Goal: Task Accomplishment & Management: Manage account settings

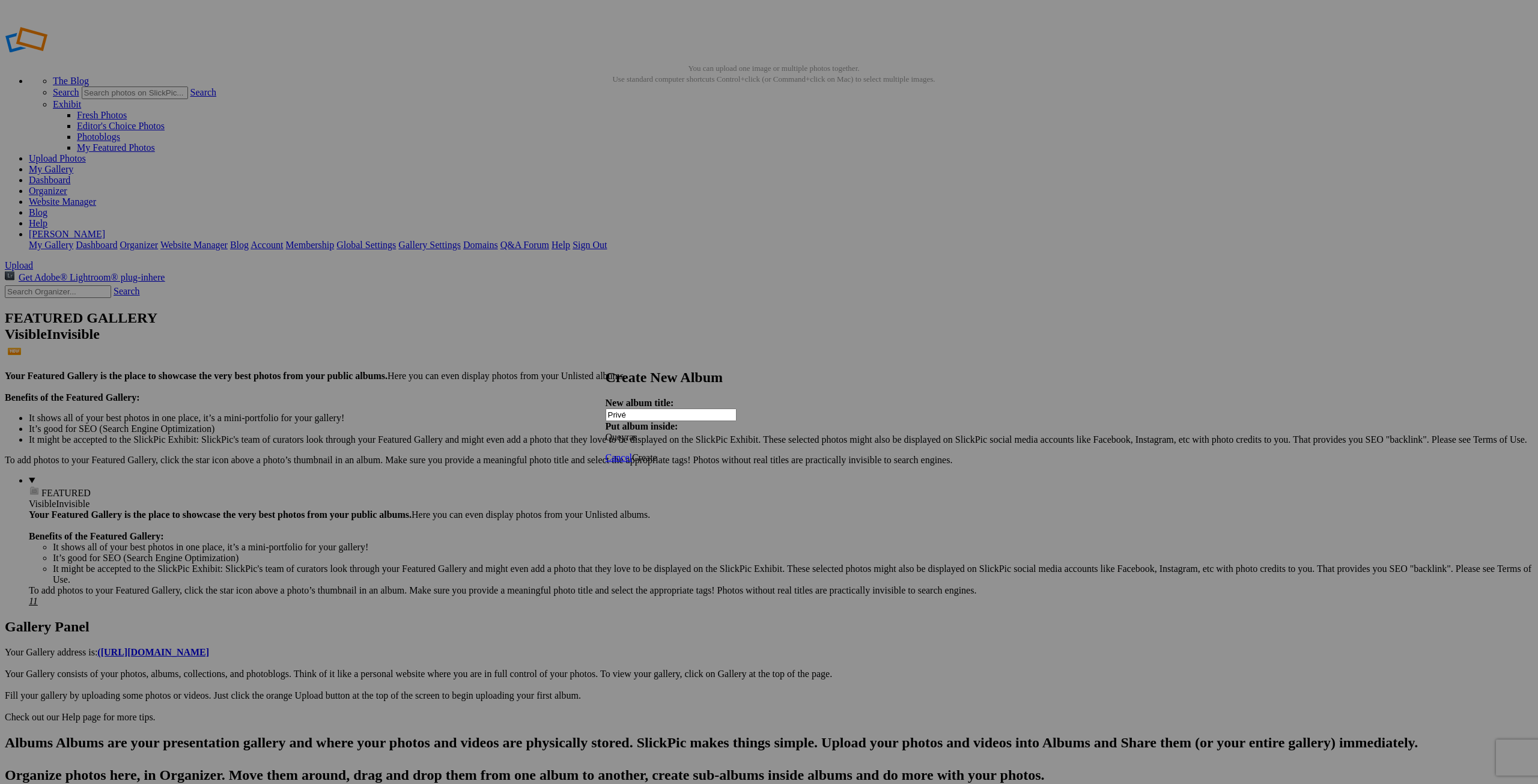
type input "Privé"
click at [657, 452] on span "Create" at bounding box center [645, 457] width 25 height 10
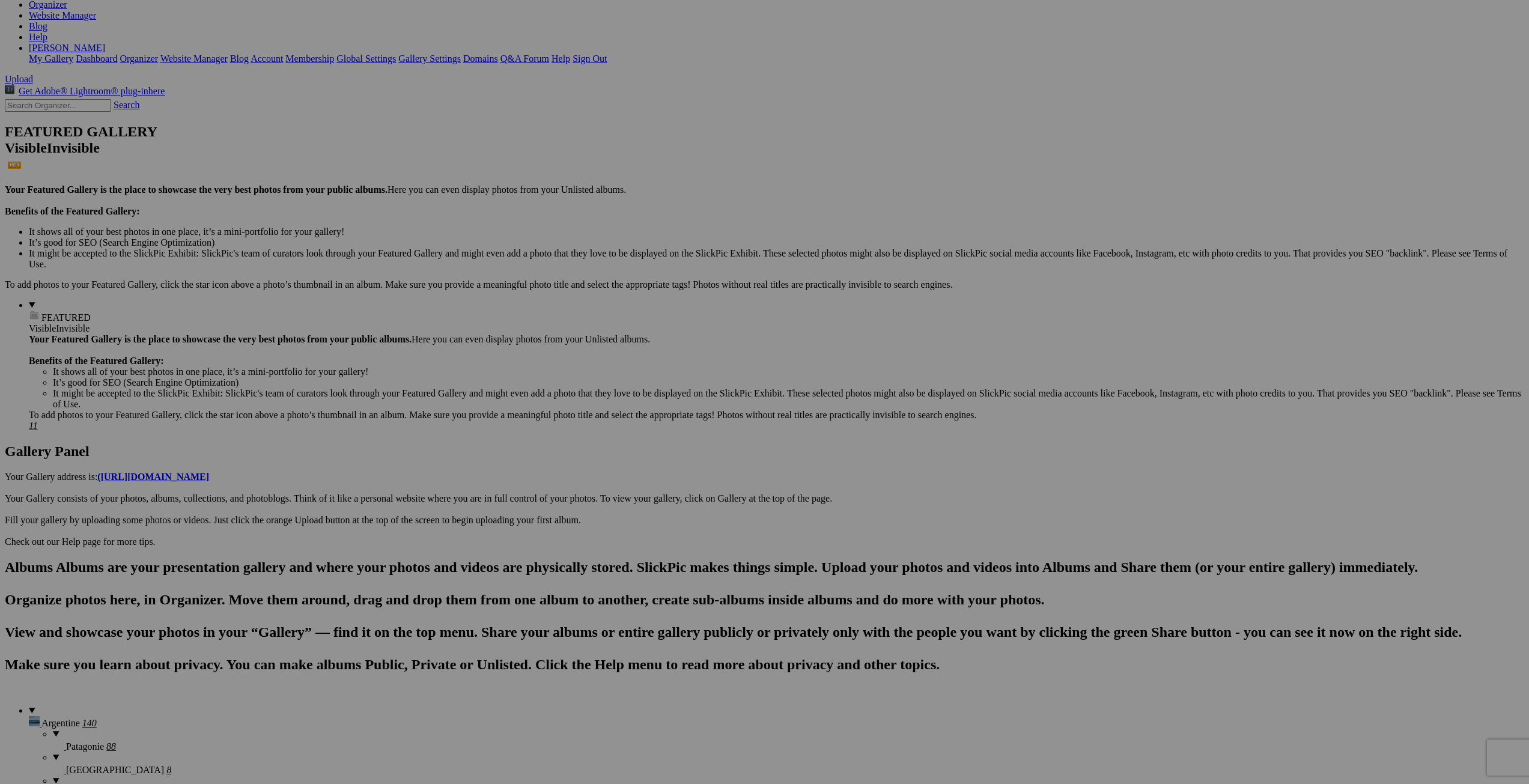
scroll to position [240, 0]
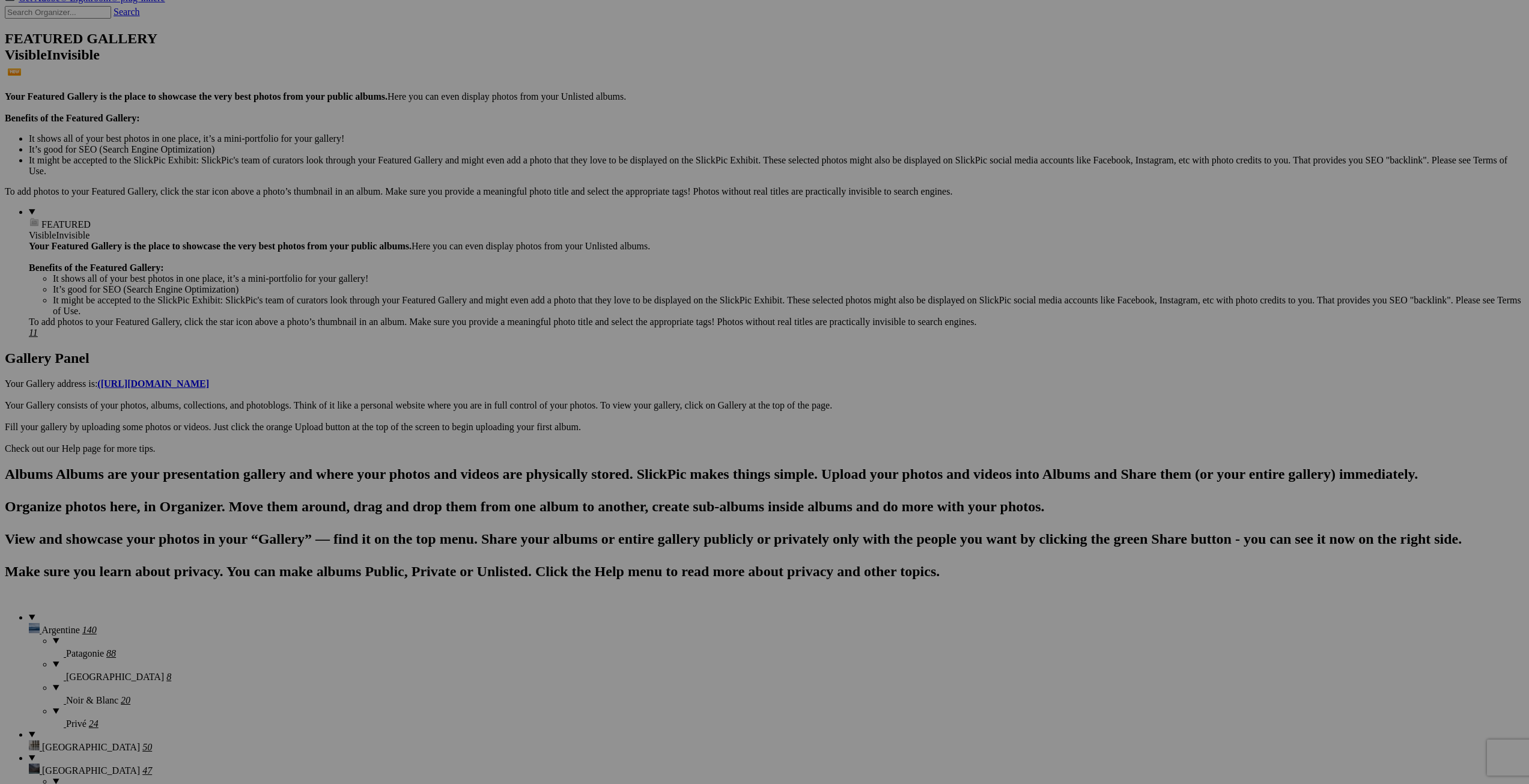
scroll to position [300, 0]
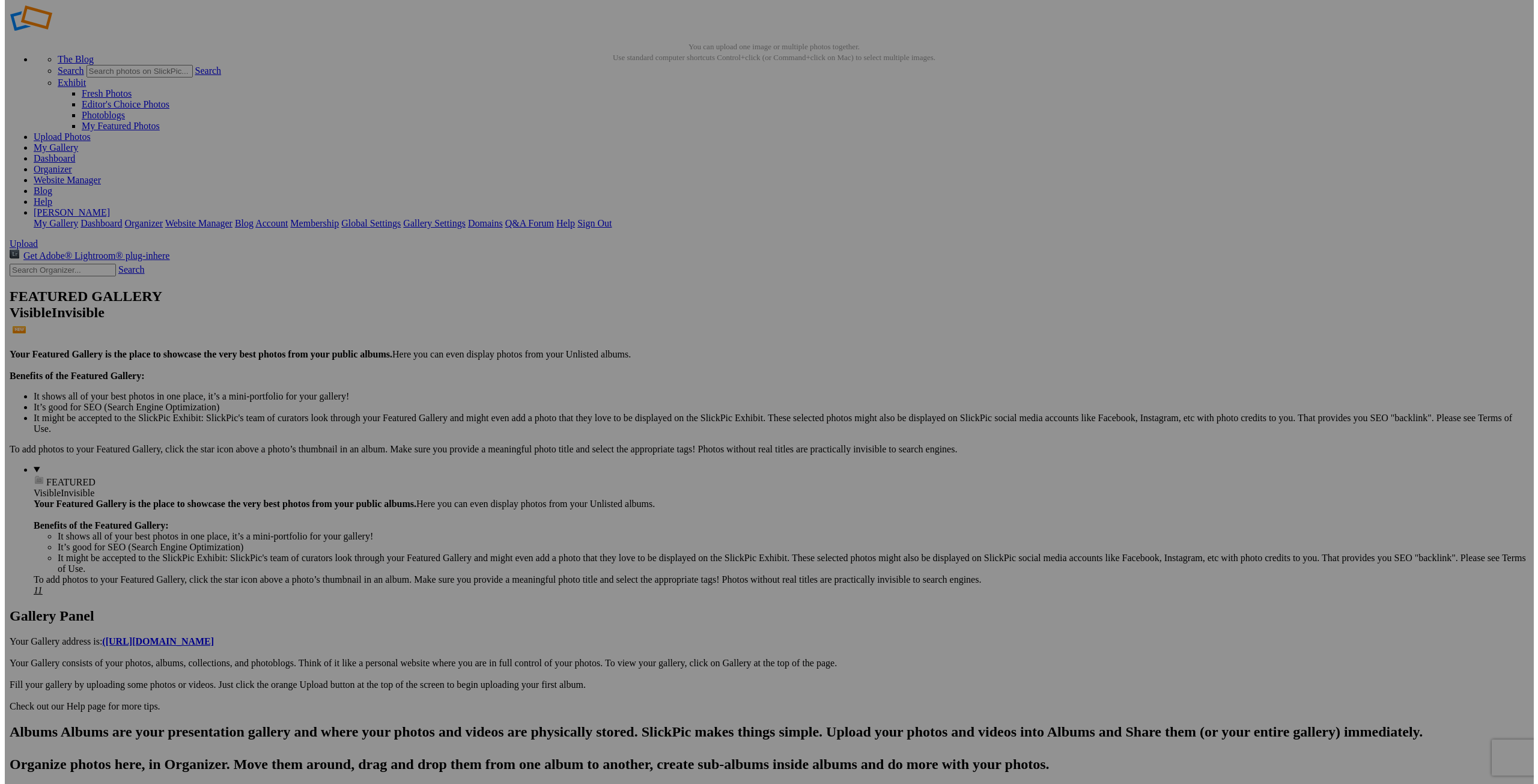
scroll to position [0, 0]
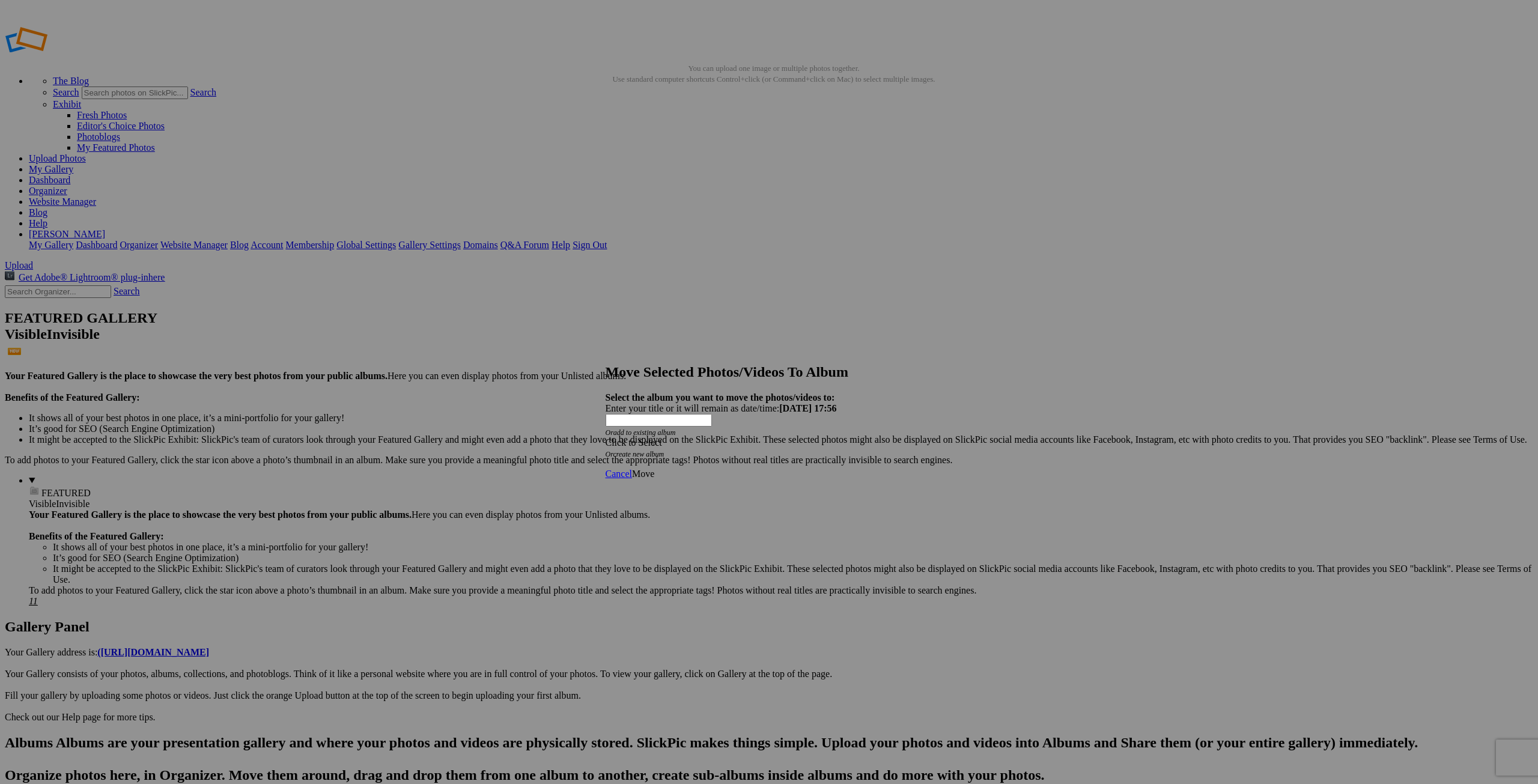
click at [704, 438] on div "Click to Select" at bounding box center [764, 442] width 319 height 10
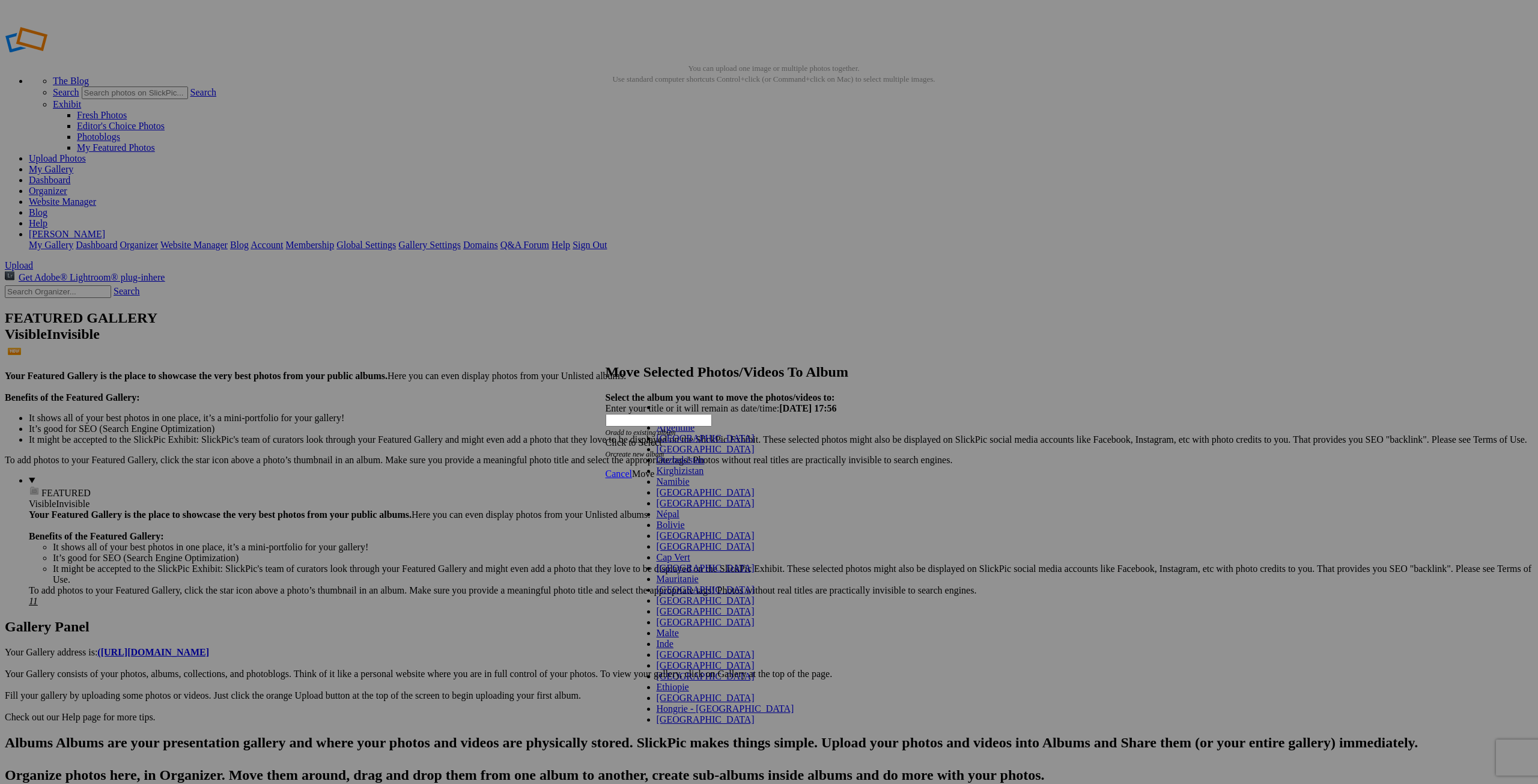
scroll to position [60, 0]
click at [755, 487] on link "[GEOGRAPHIC_DATA]" at bounding box center [706, 492] width 98 height 10
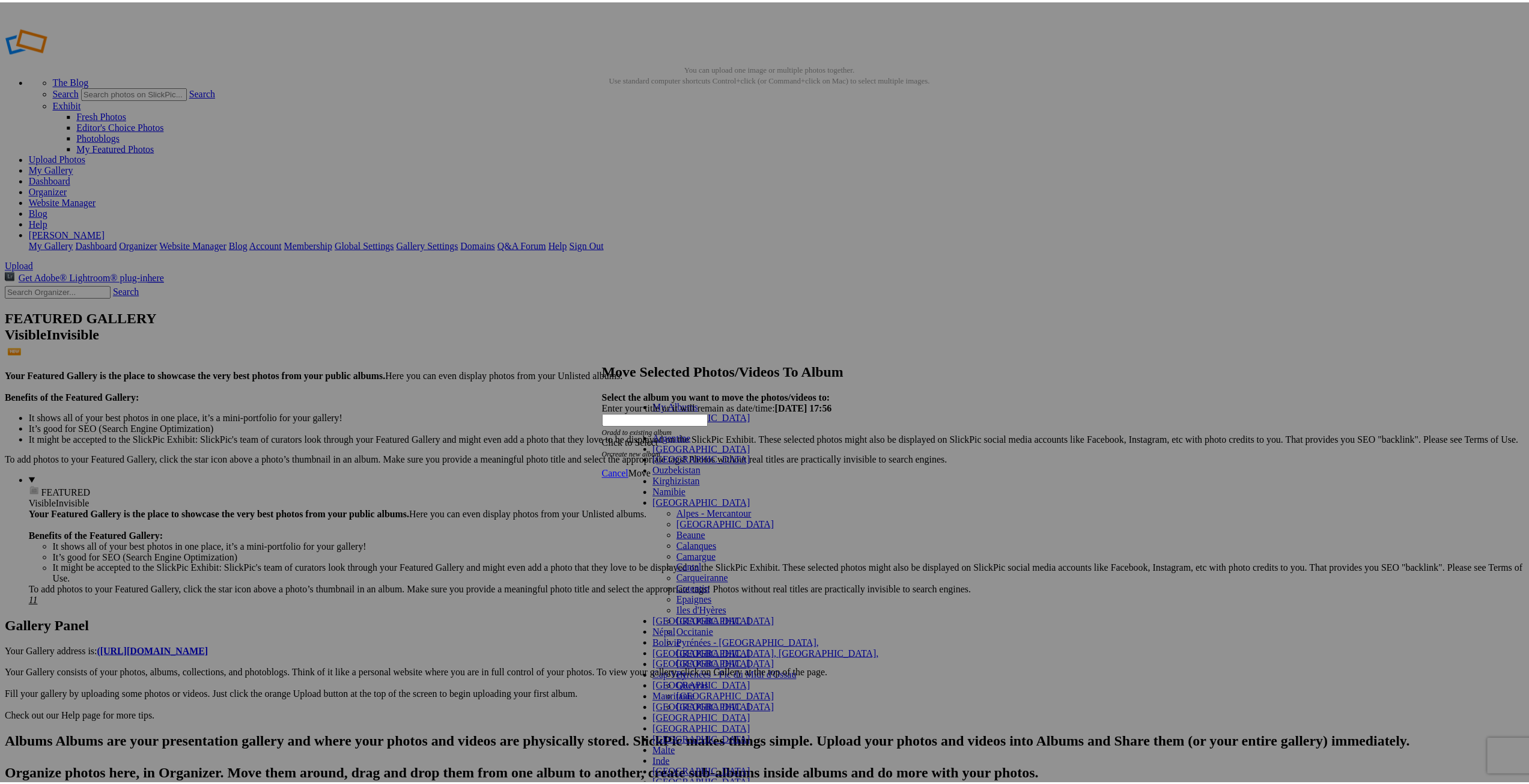
scroll to position [149, 0]
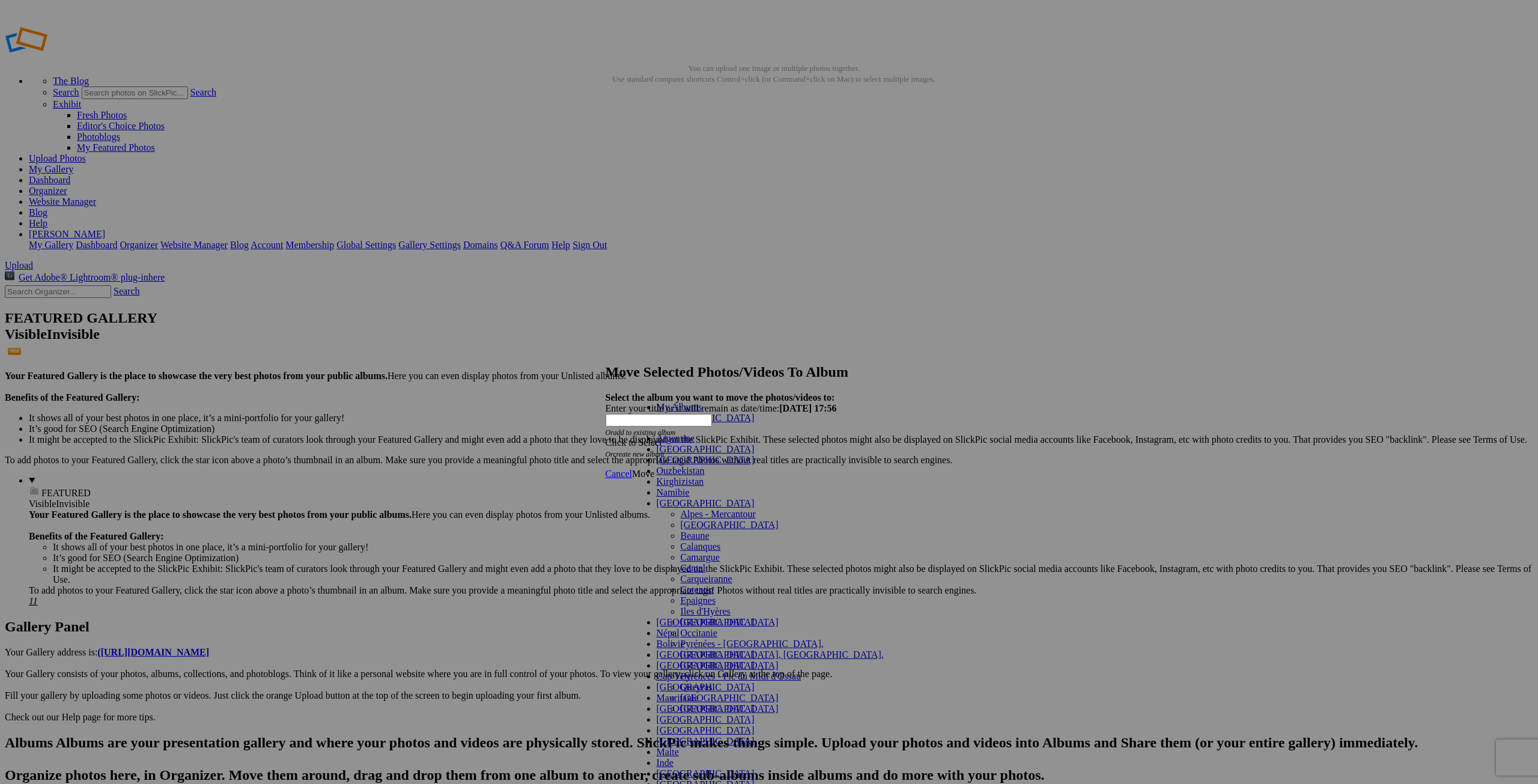
click at [680, 682] on span "Queyras" at bounding box center [696, 687] width 32 height 10
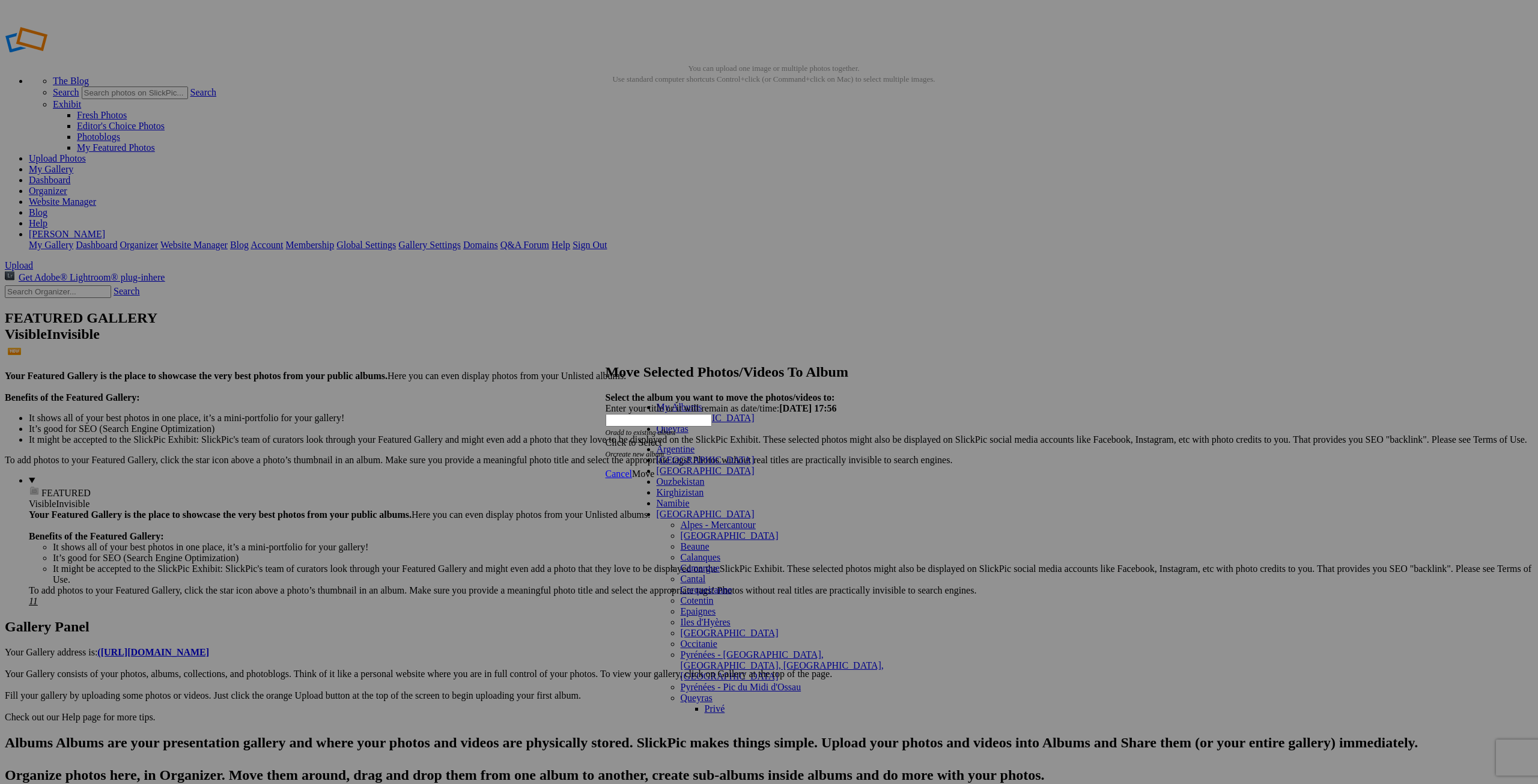
click at [705, 704] on link "Privé" at bounding box center [715, 708] width 20 height 10
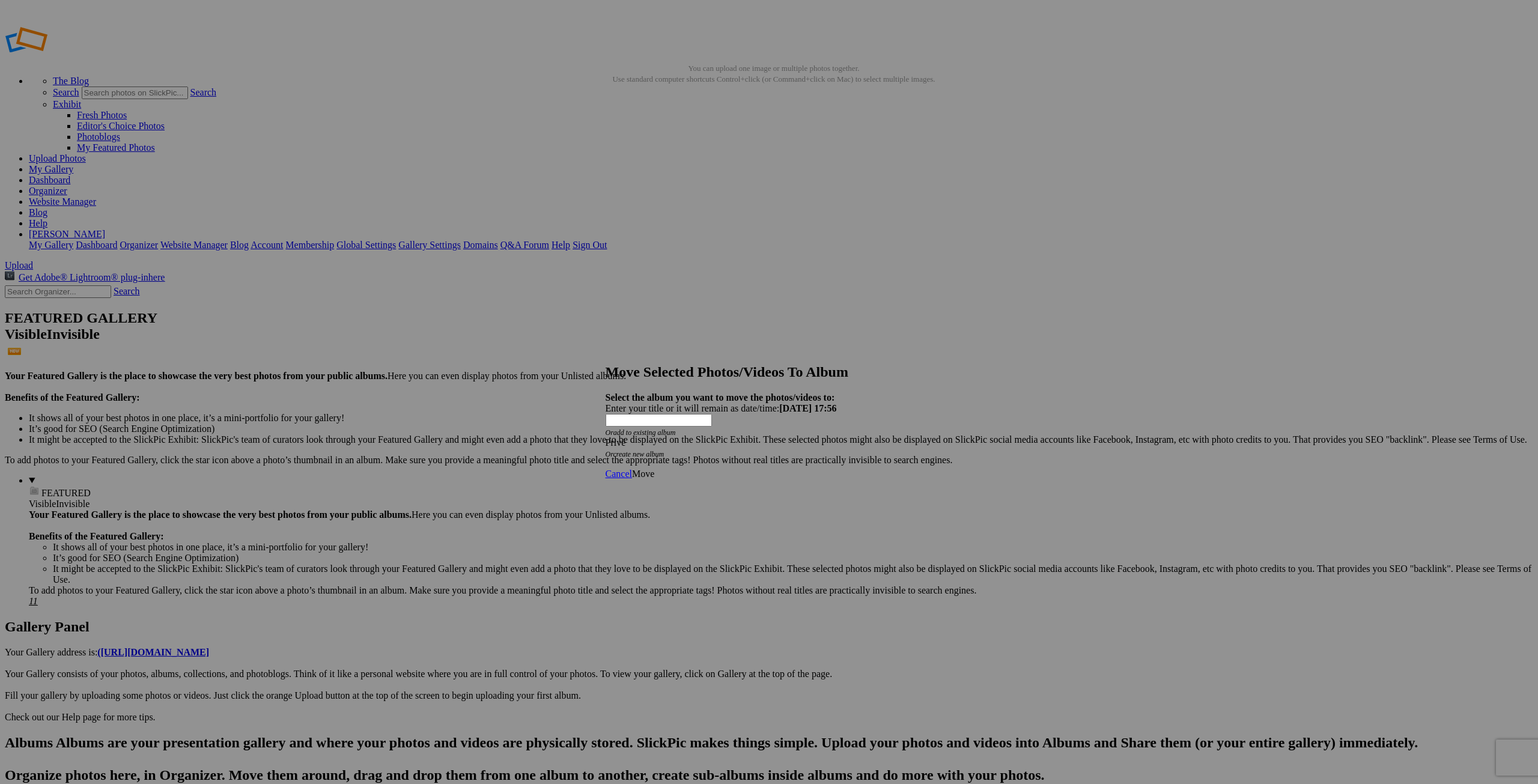
click at [655, 468] on span "Move" at bounding box center [643, 473] width 22 height 10
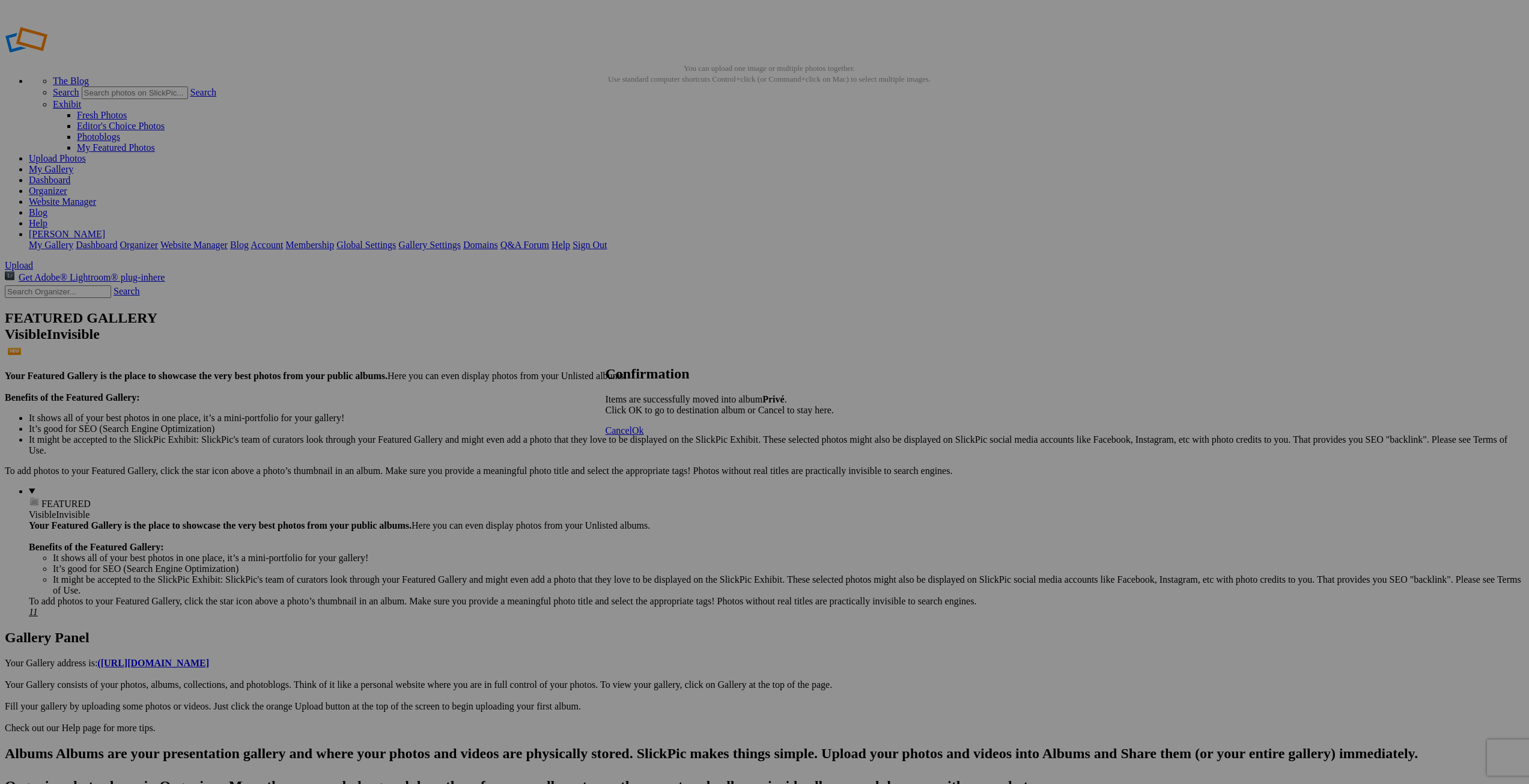
click at [644, 435] on span "Ok" at bounding box center [638, 430] width 12 height 10
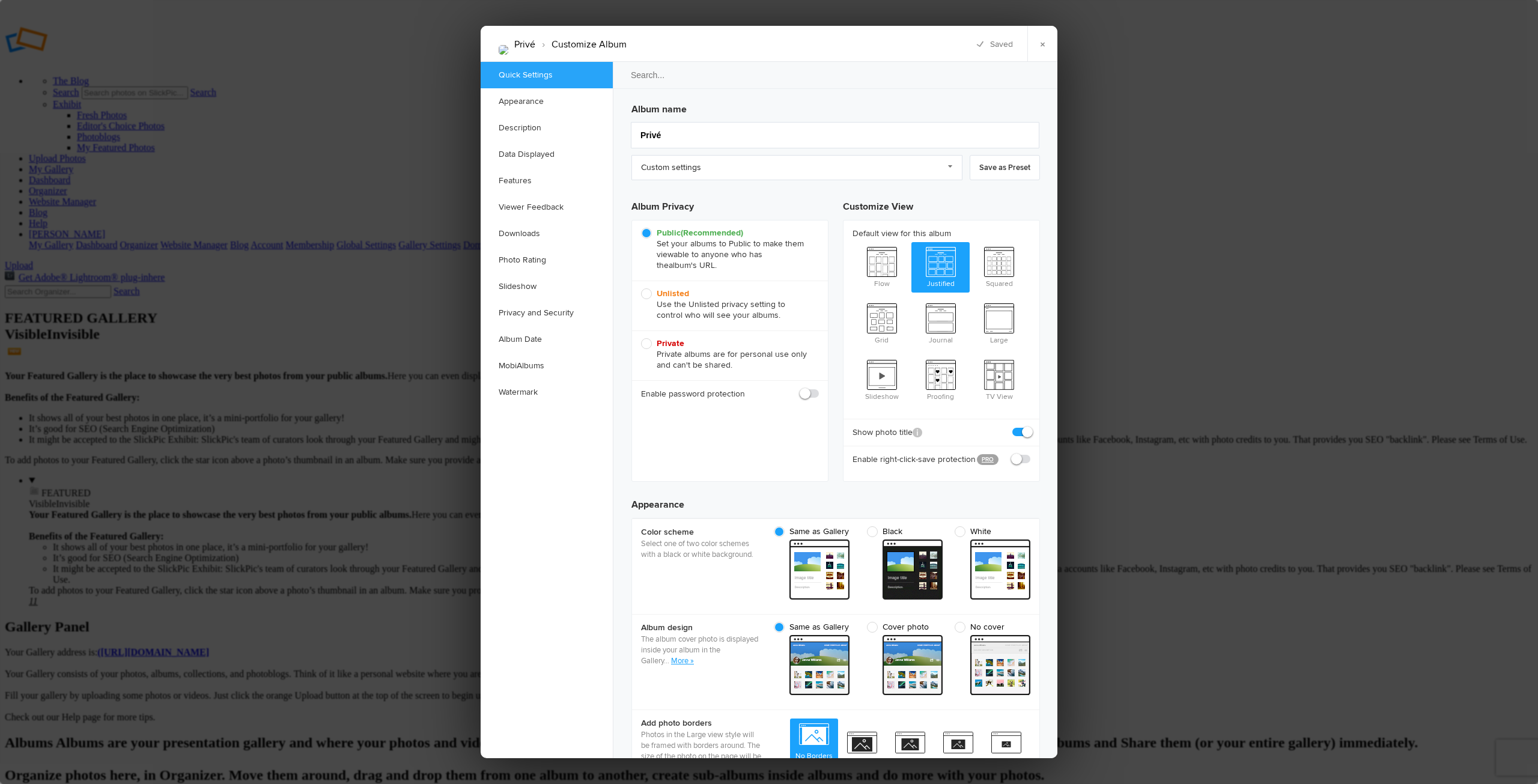
click at [349, 437] on div at bounding box center [769, 392] width 1538 height 784
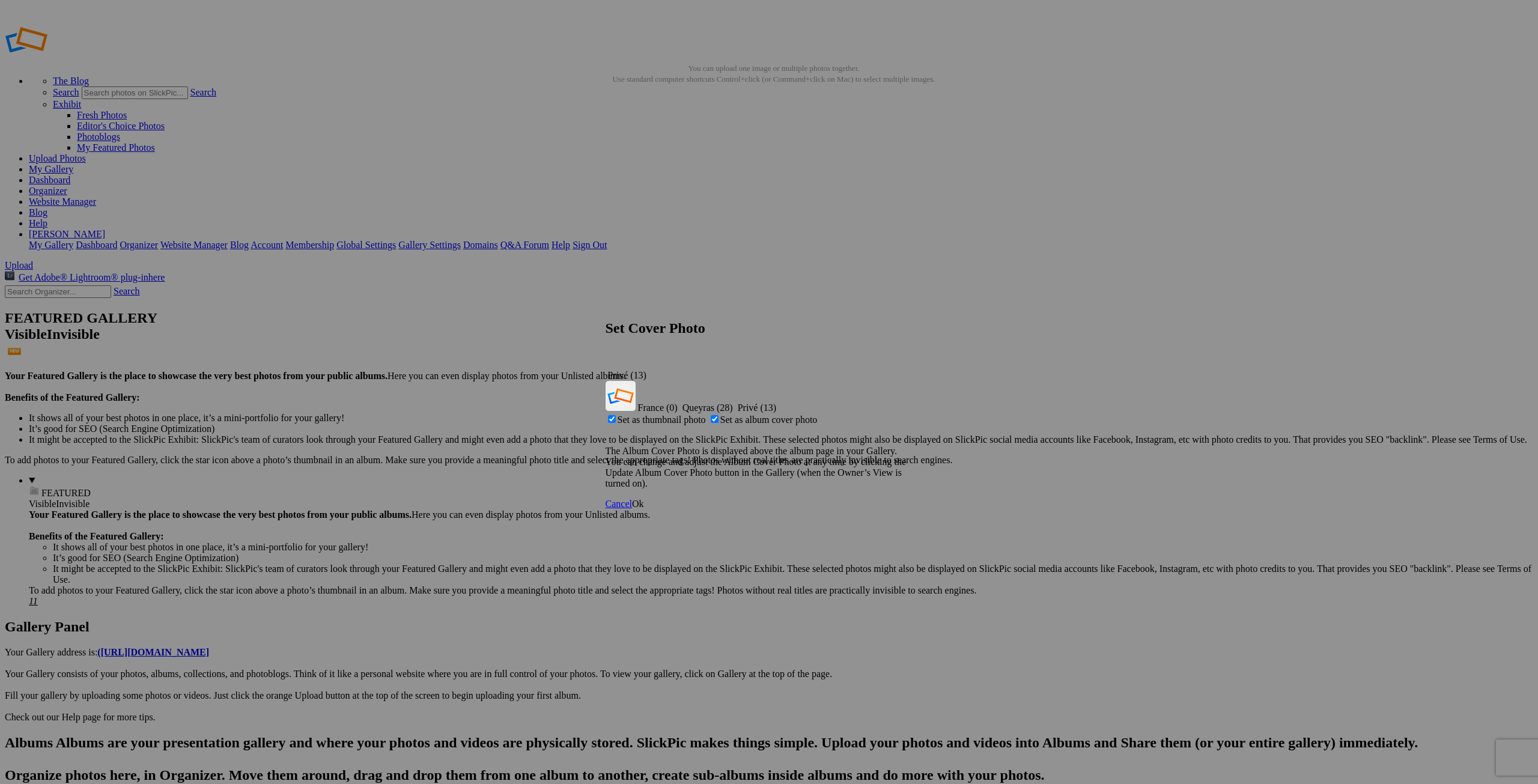
click at [754, 414] on span "Set as album cover photo" at bounding box center [769, 419] width 97 height 10
click at [718, 415] on input "Set as album cover photo" at bounding box center [714, 419] width 8 height 8
checkbox input "false"
click at [644, 498] on span "Ok" at bounding box center [638, 503] width 12 height 10
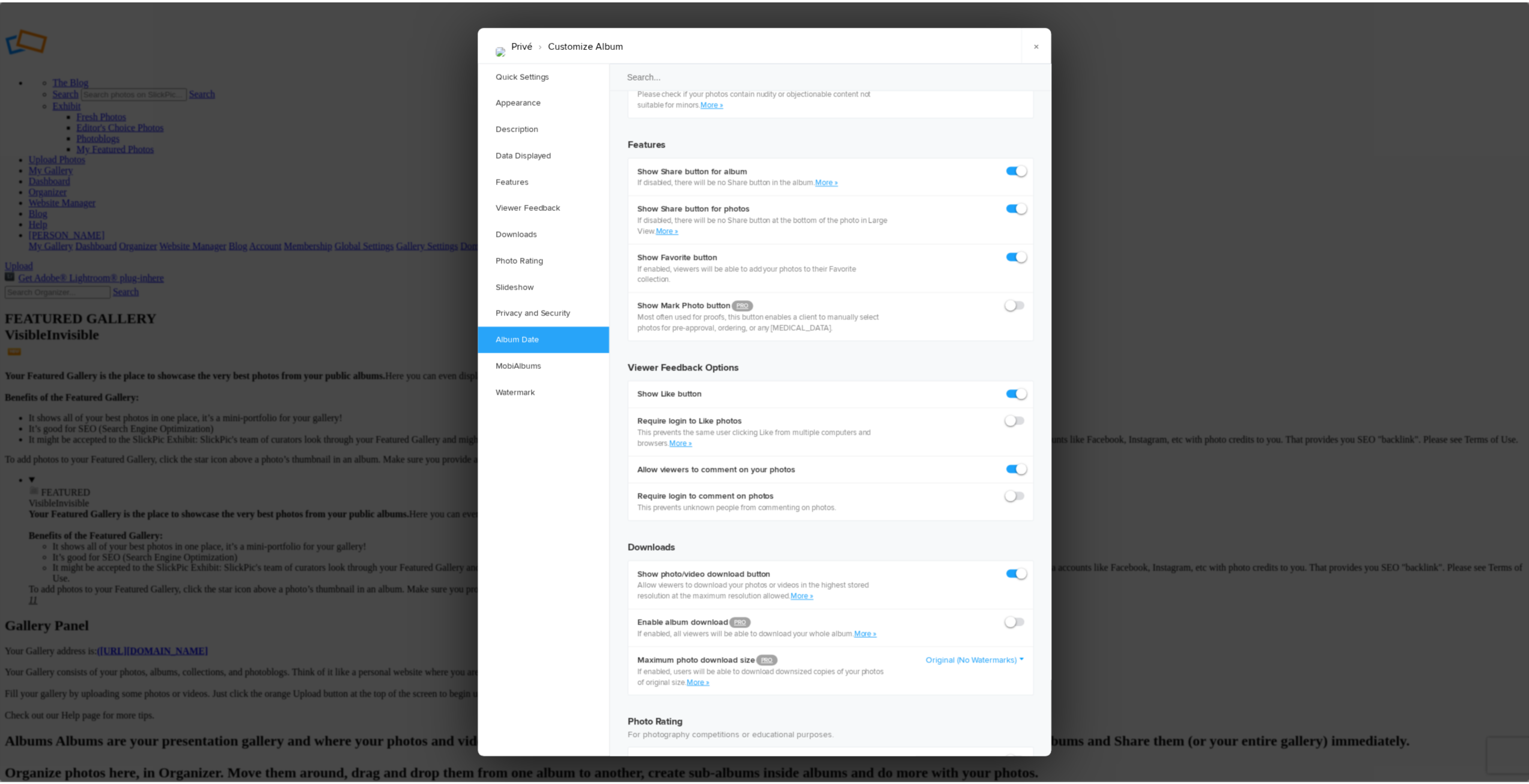
scroll to position [2354, 0]
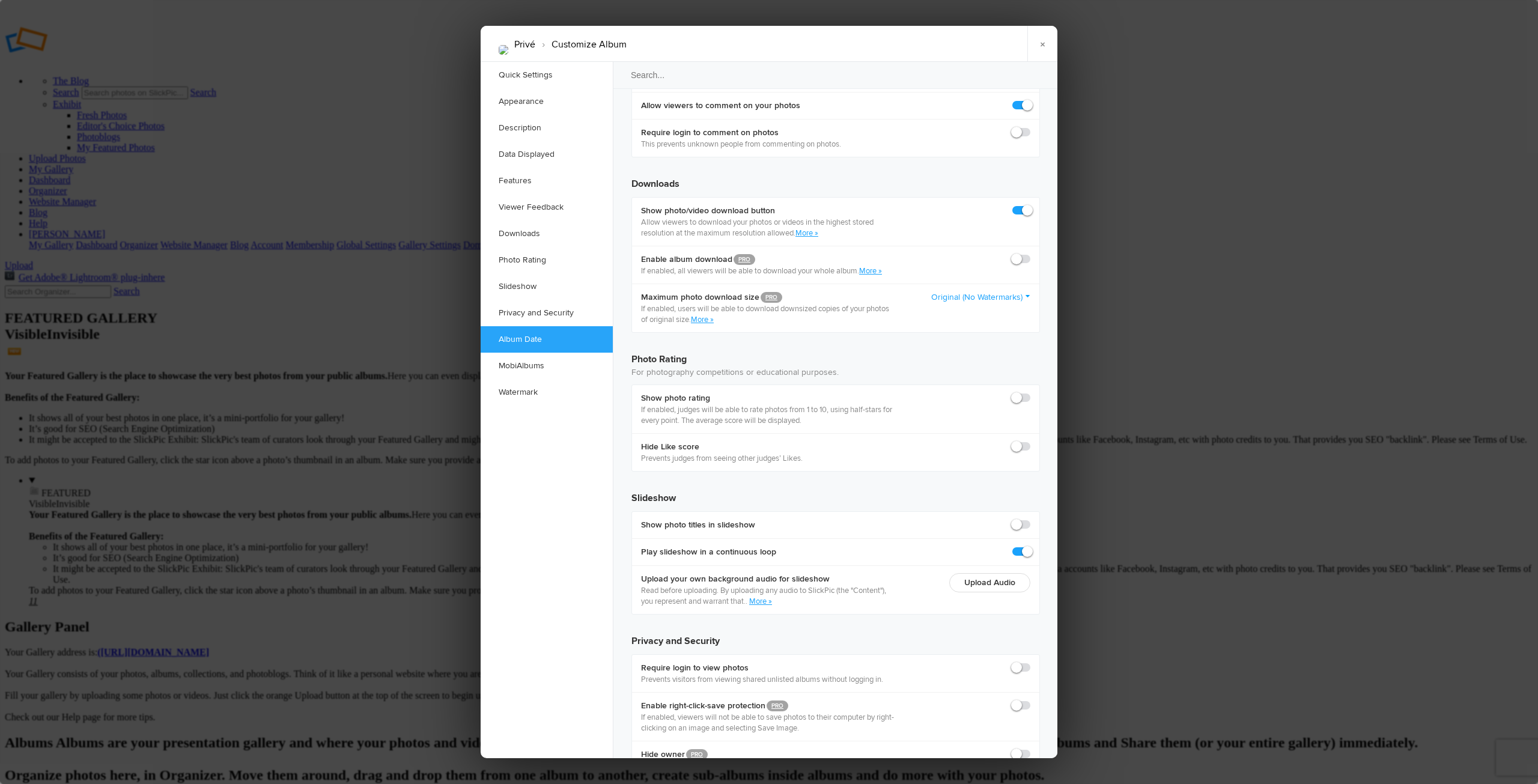
radio input "true"
click at [316, 512] on div at bounding box center [769, 392] width 1538 height 784
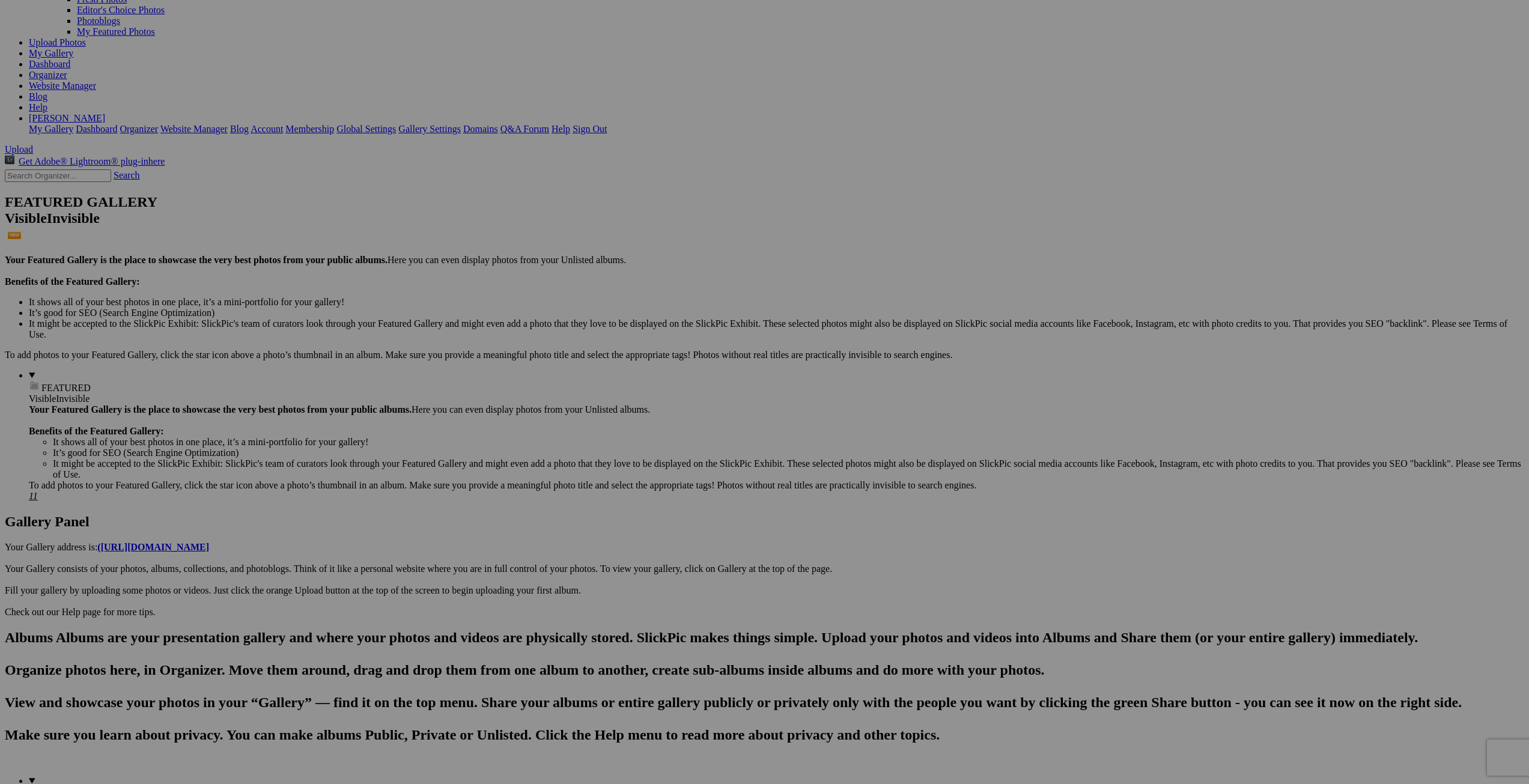
scroll to position [120, 0]
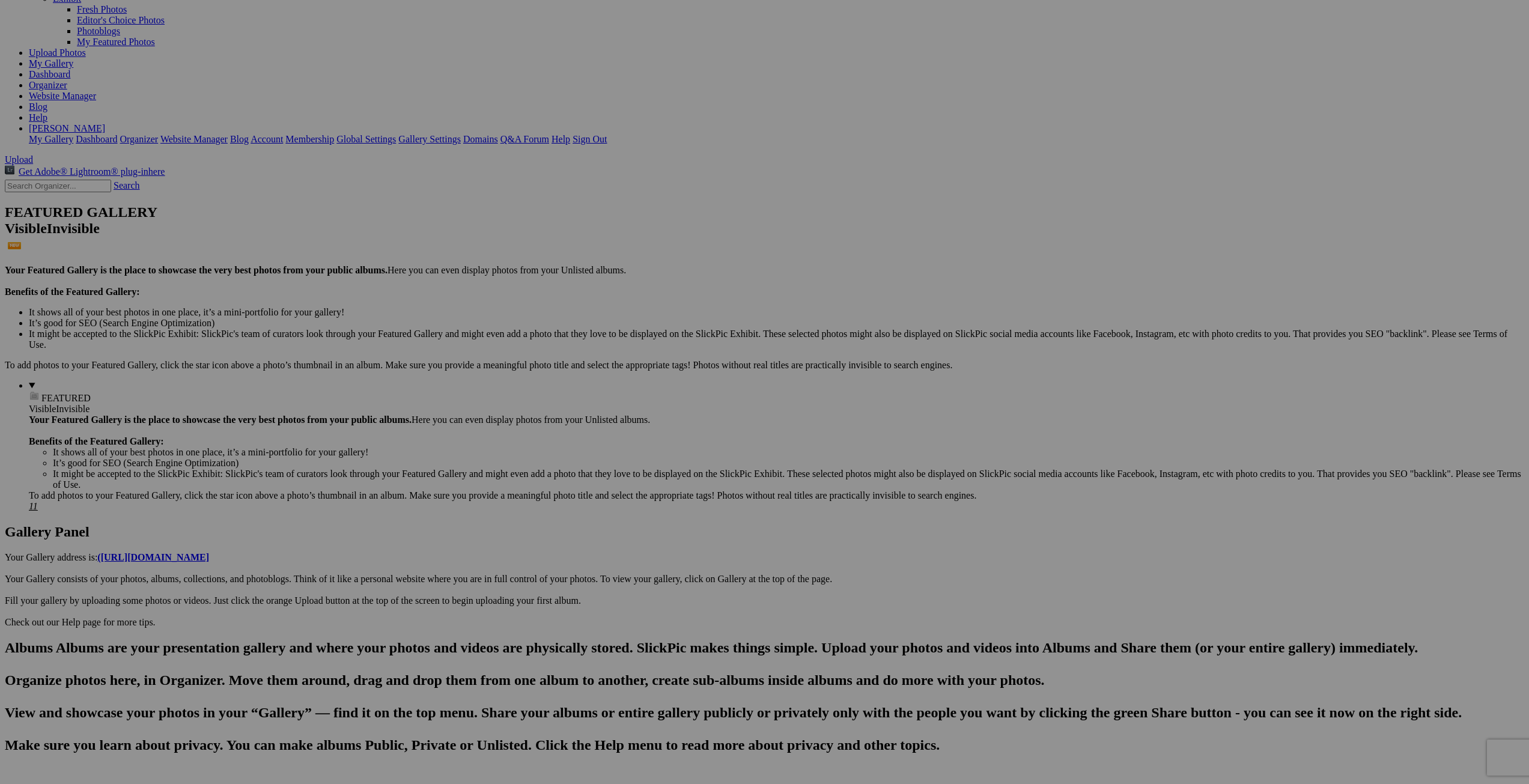
scroll to position [104, 0]
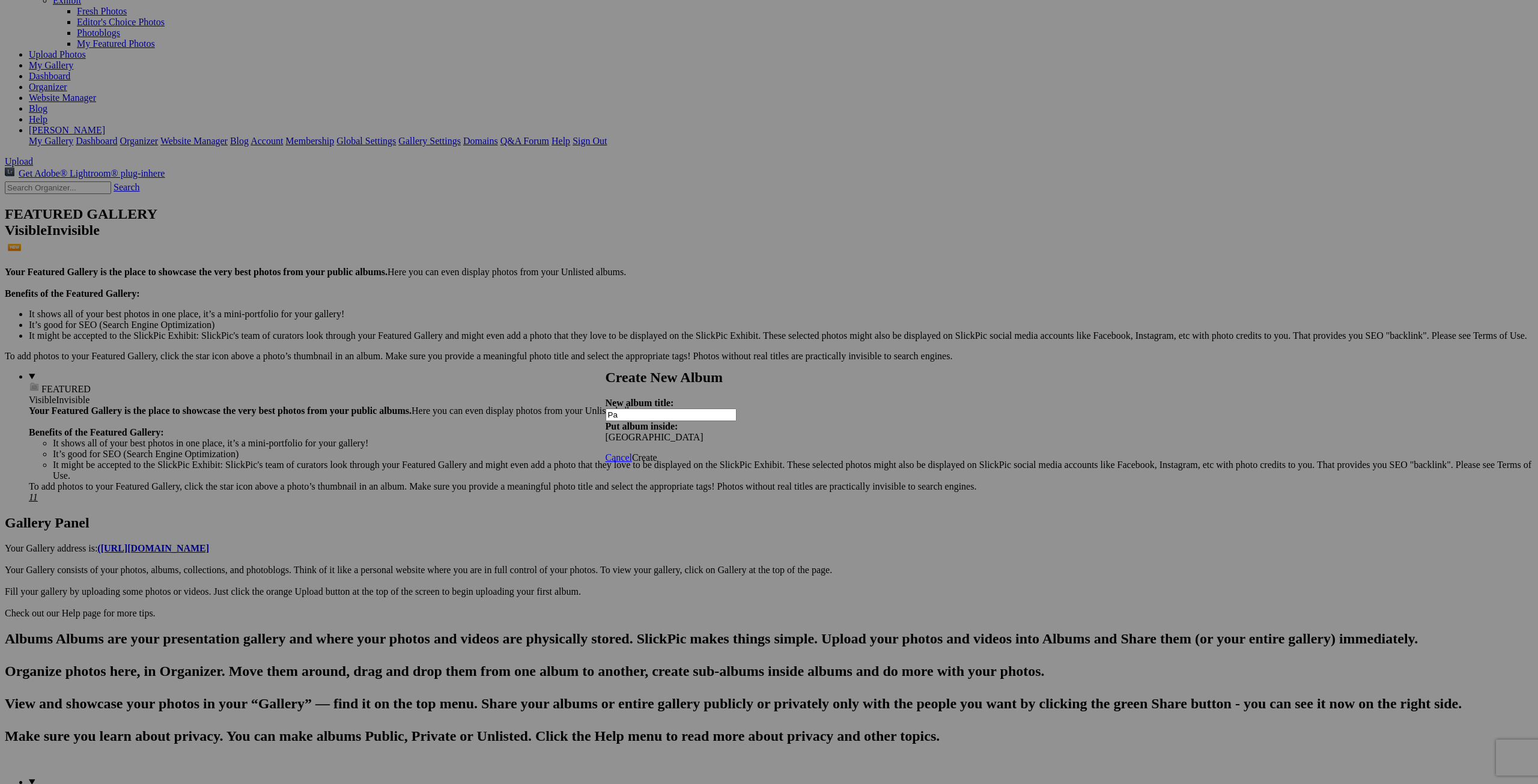
type input "P"
drag, startPoint x: 676, startPoint y: 405, endPoint x: 622, endPoint y: 407, distance: 54.0
click at [622, 407] on div "Create New Album New album title: Sud-Ouest Put album inside: France Cancel Cre…" at bounding box center [764, 416] width 319 height 94
type input "Pays Basque"
click at [657, 452] on span "Create" at bounding box center [645, 457] width 25 height 10
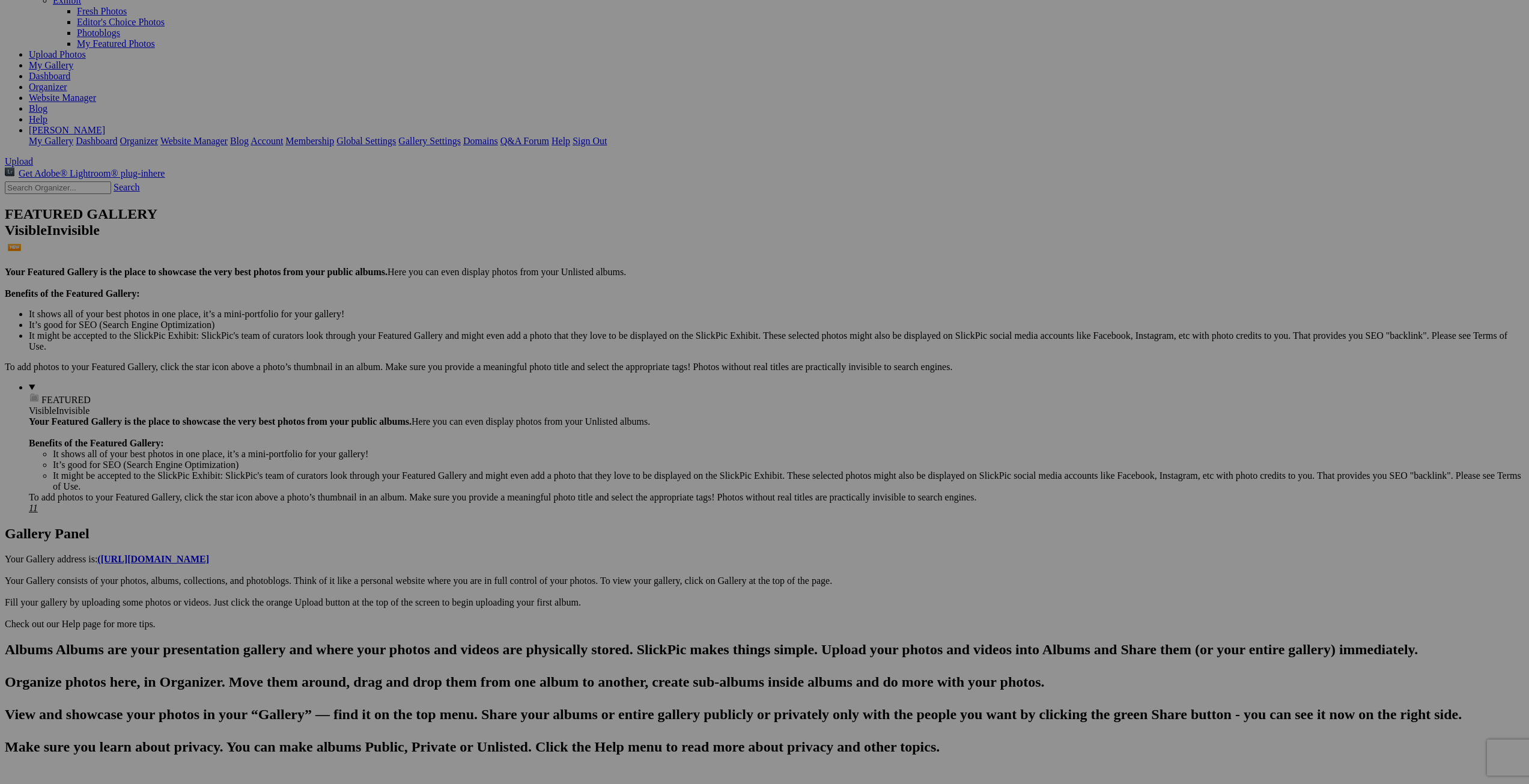
drag, startPoint x: 104, startPoint y: 153, endPoint x: 51, endPoint y: 396, distance: 248.7
